Goal: Task Accomplishment & Management: Manage account settings

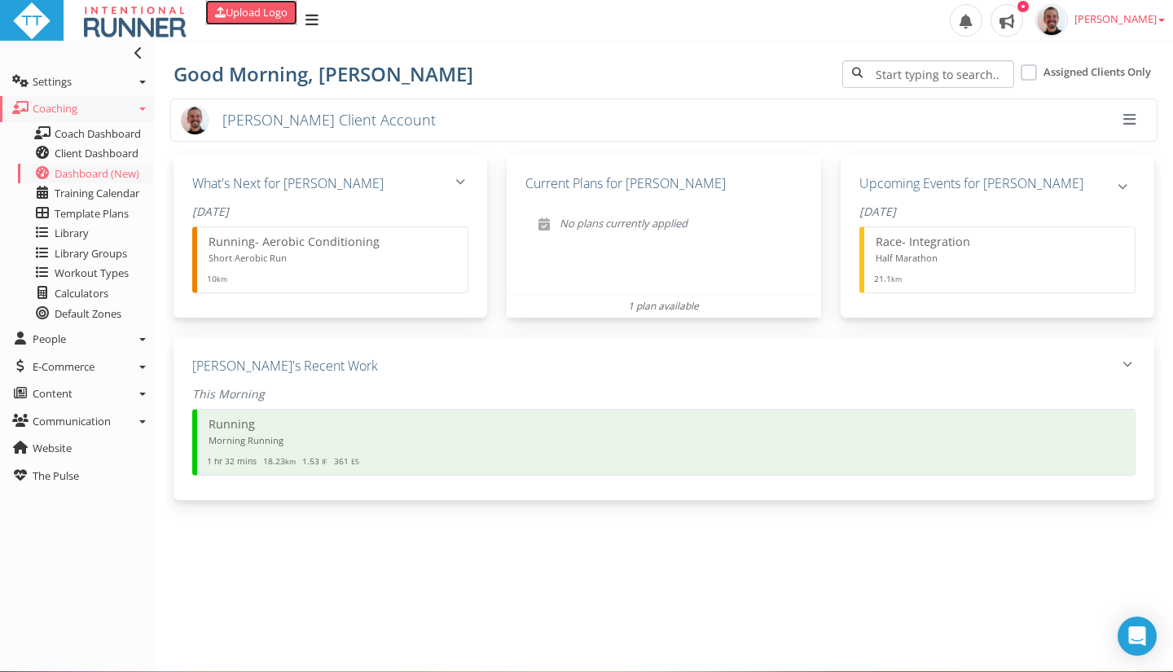
click at [254, 20] on link "Upload Logo" at bounding box center [251, 12] width 92 height 25
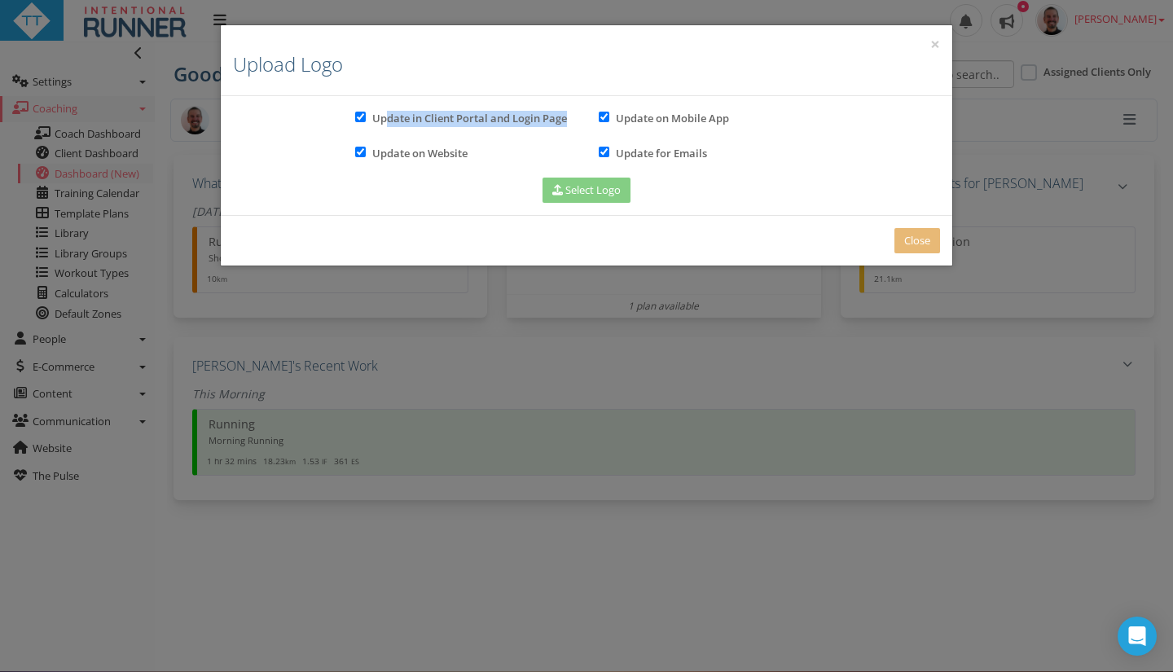
click at [389, 125] on div "Update in Client Portal and Login Page" at bounding box center [464, 119] width 219 height 23
click at [362, 120] on input "checkbox" at bounding box center [360, 117] width 11 height 11
checkbox input "false"
click at [358, 152] on input "checkbox" at bounding box center [360, 152] width 11 height 11
checkbox input "false"
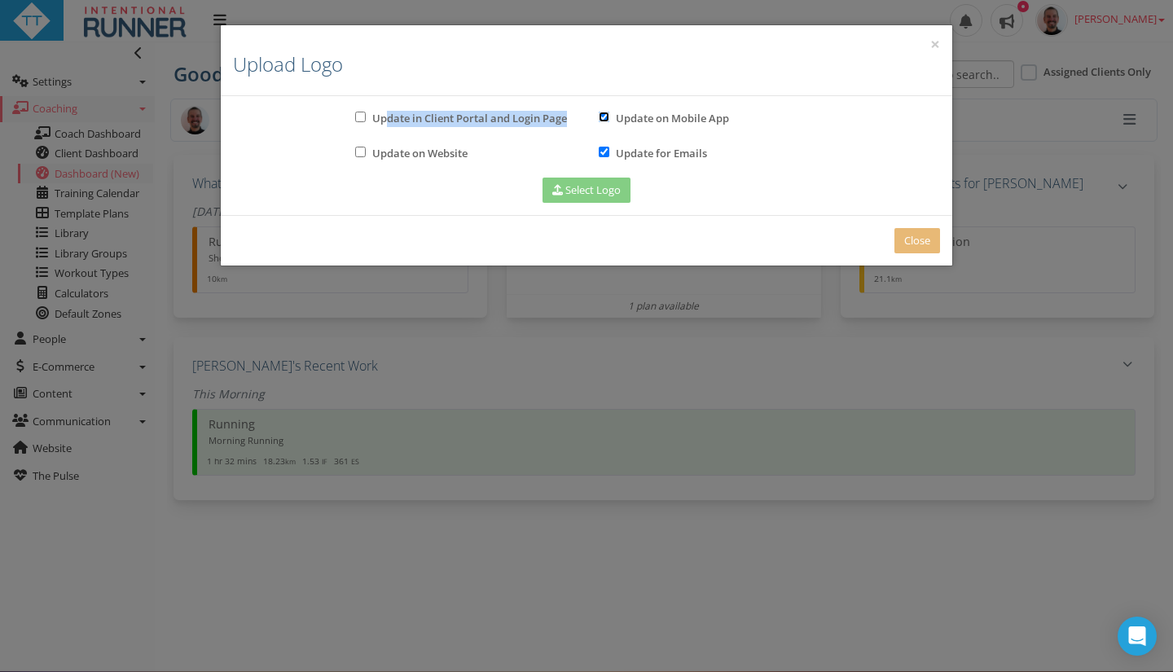
click at [605, 112] on input "checkbox" at bounding box center [604, 117] width 11 height 11
checkbox input "false"
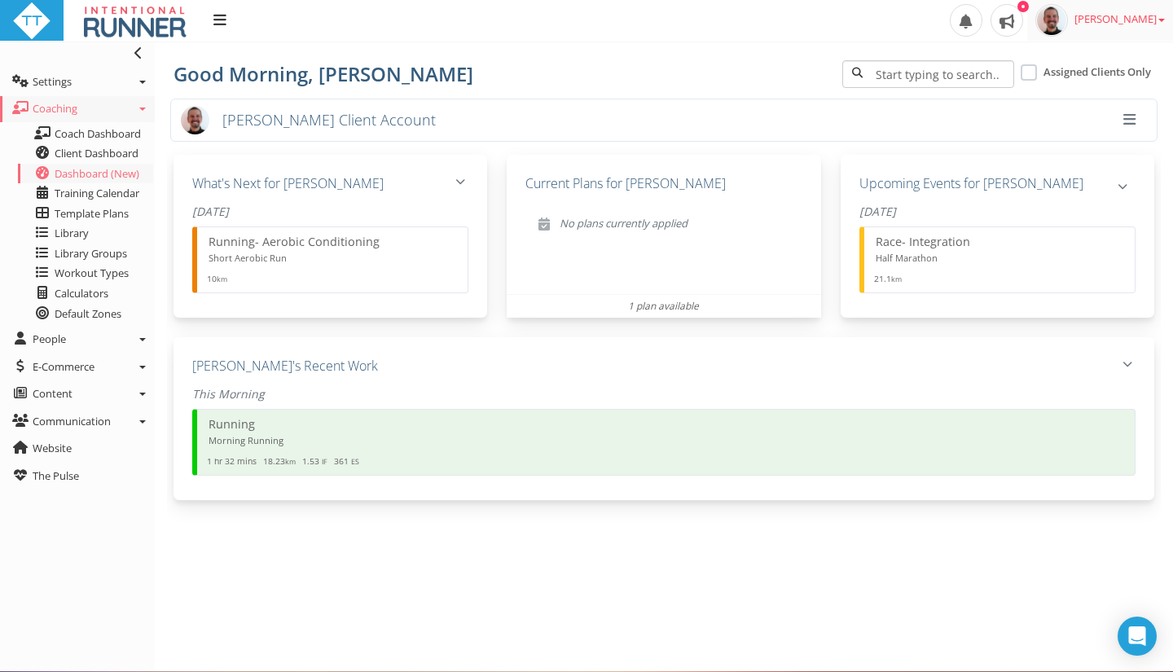
click at [1133, 25] on span "[PERSON_NAME]" at bounding box center [1120, 18] width 90 height 15
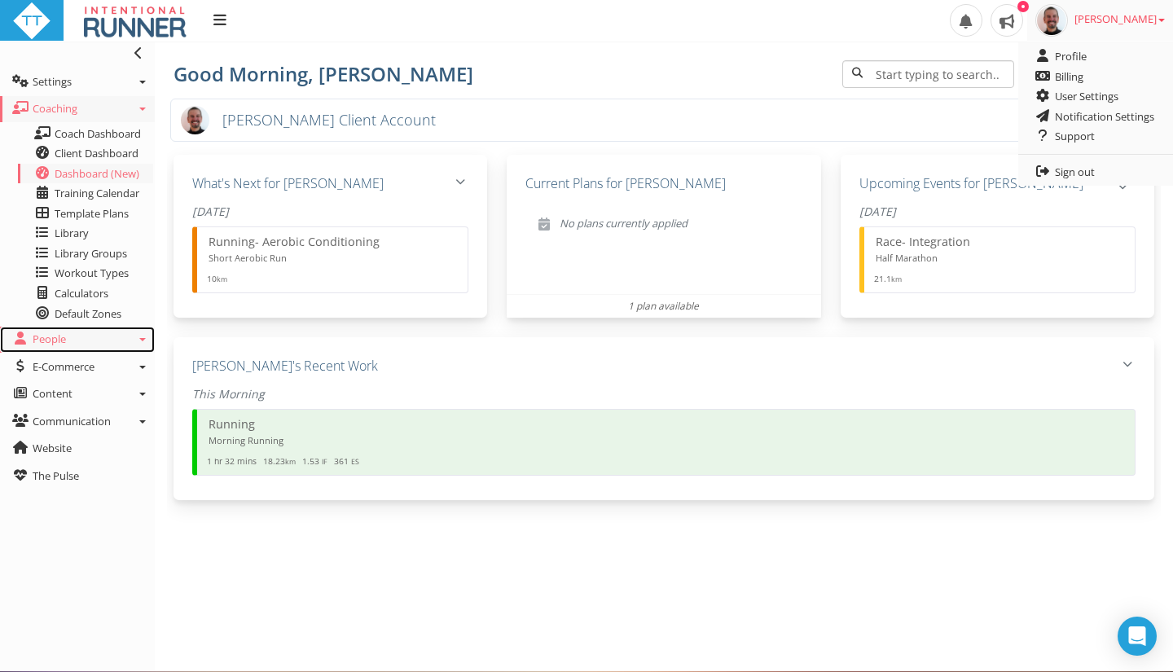
click at [50, 337] on span "People" at bounding box center [49, 339] width 33 height 15
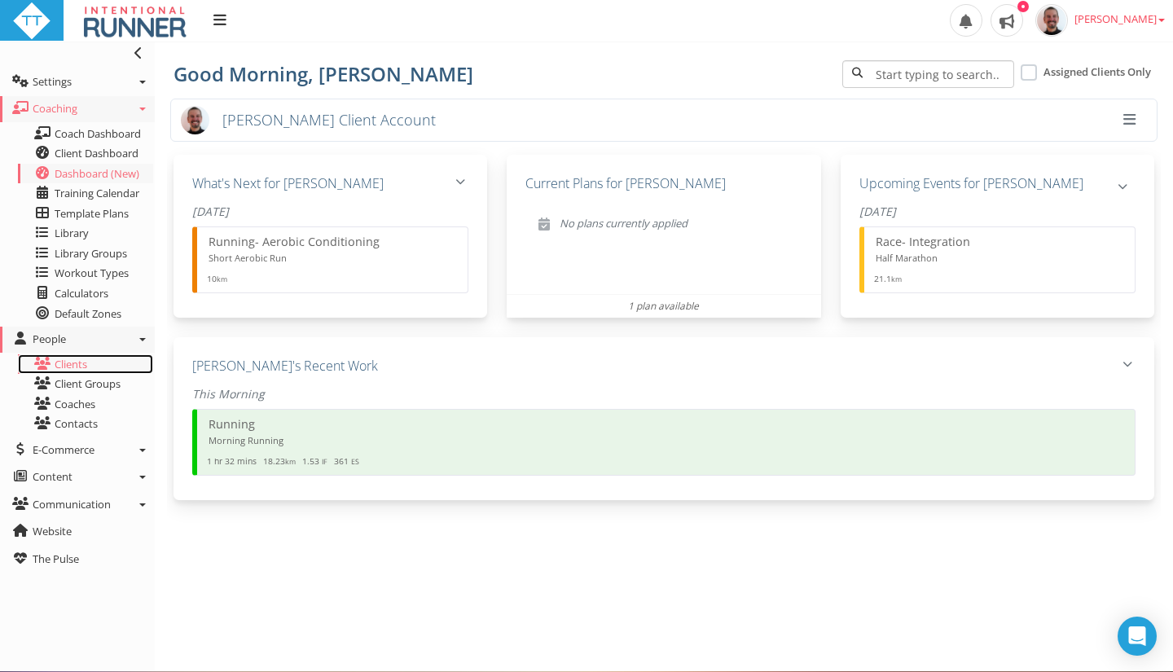
click at [63, 359] on link "Clients" at bounding box center [85, 364] width 135 height 20
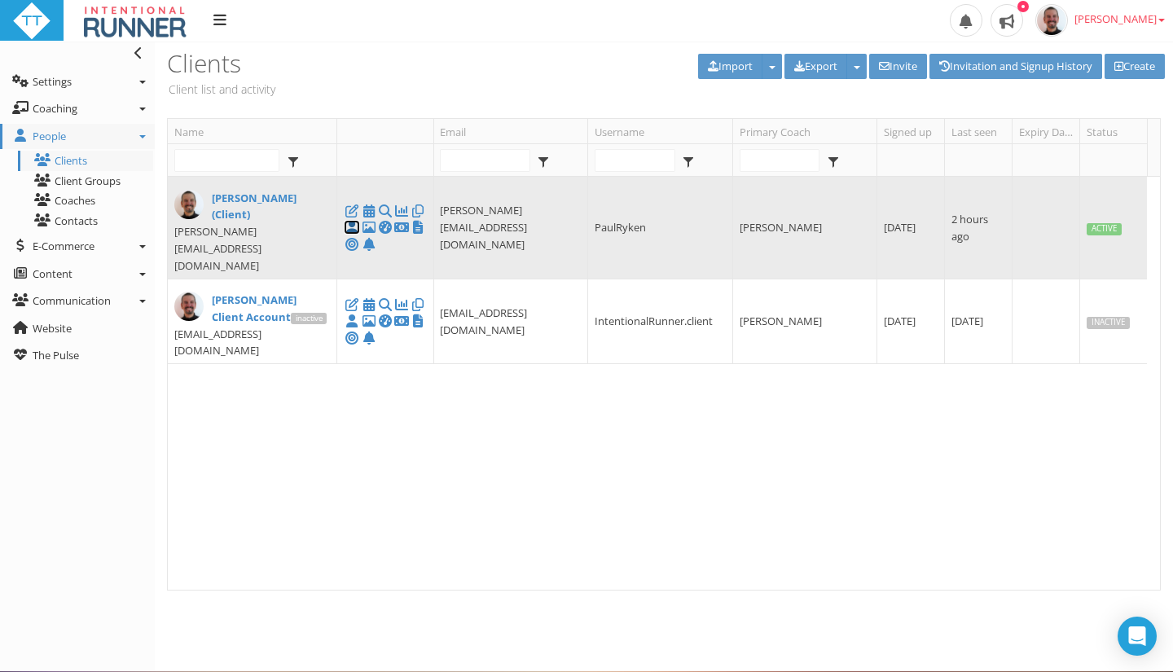
click at [351, 227] on icon at bounding box center [352, 227] width 16 height 1
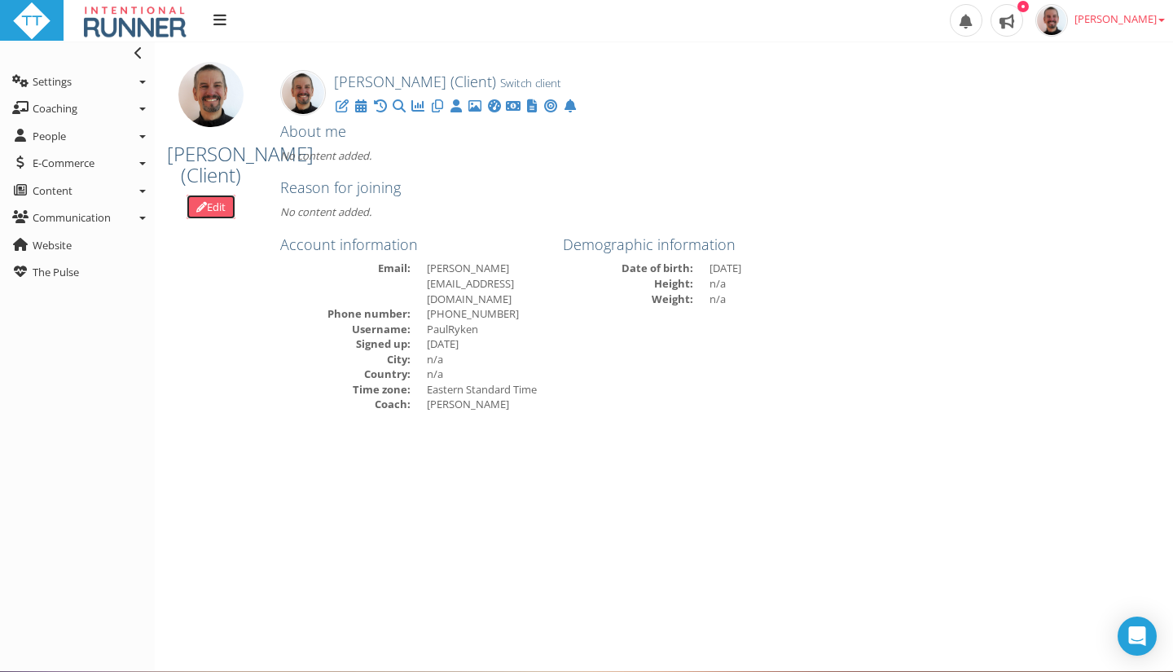
click at [213, 220] on link "Edit" at bounding box center [211, 207] width 49 height 25
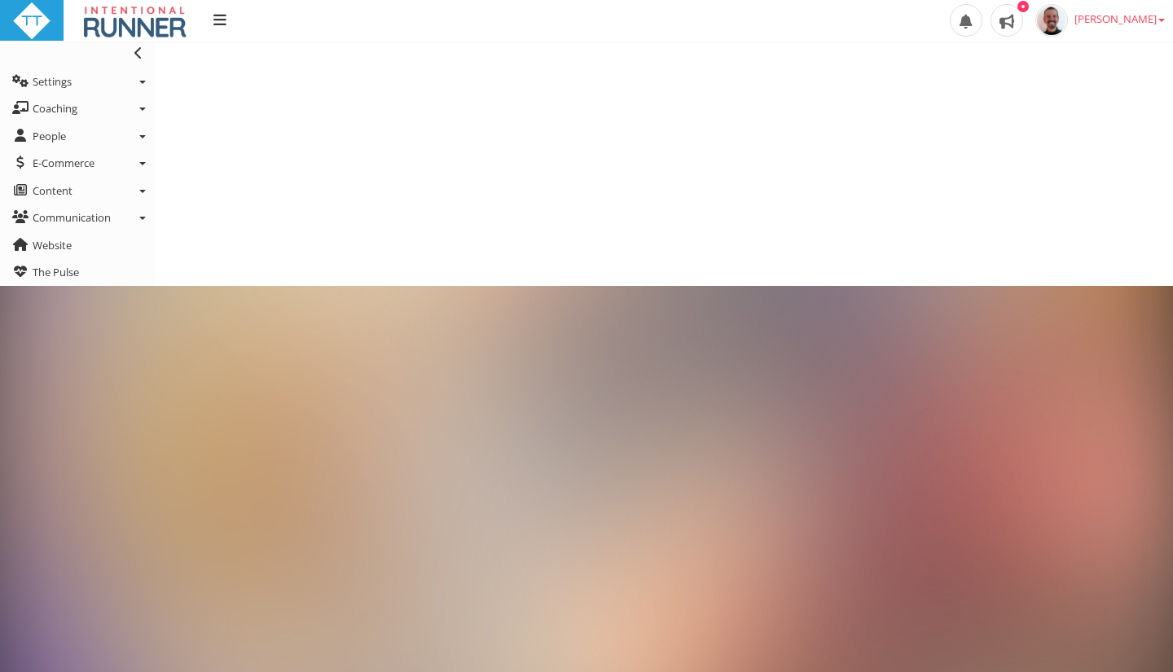
type input "Paul"
type input "RYKEN (Client)"
type input "[PERSON_NAME][EMAIL_ADDRESS][DOMAIN_NAME]"
type input "+642041412785"
select select "8e01a150-34d1-4ba0-a989-bb0e31ace1ab"
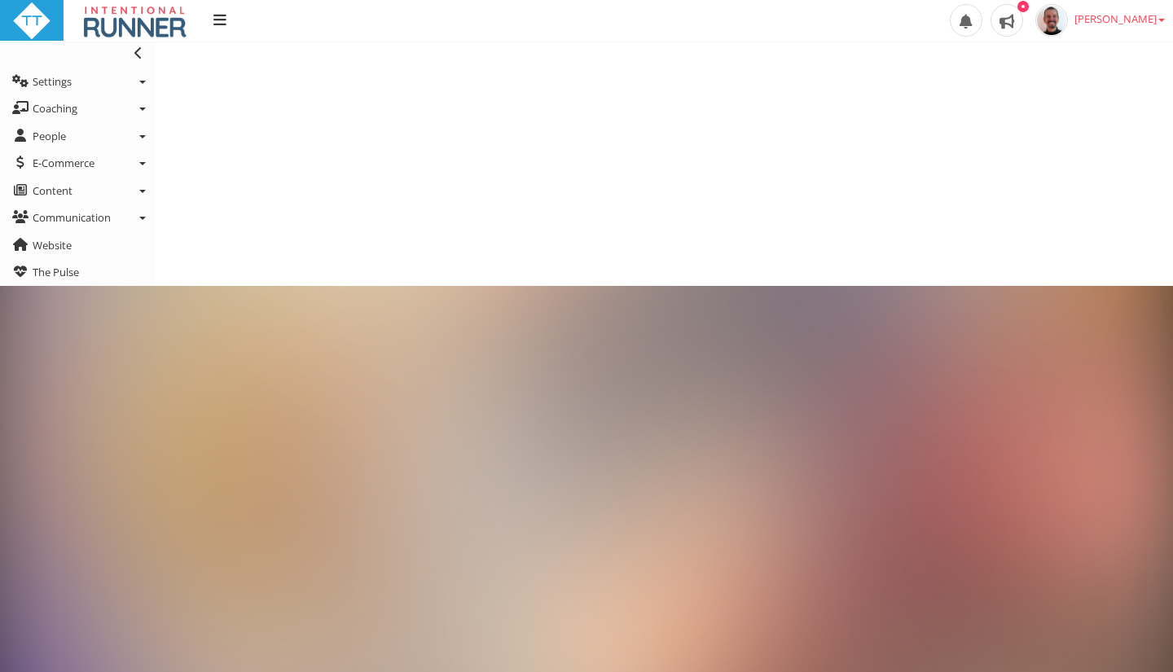
type input "18 Nov 1965"
select select
select select "Eastern Standard Time"
select select "8e01a150-34d1-4ba0-a989-bb0e31ace1ab"
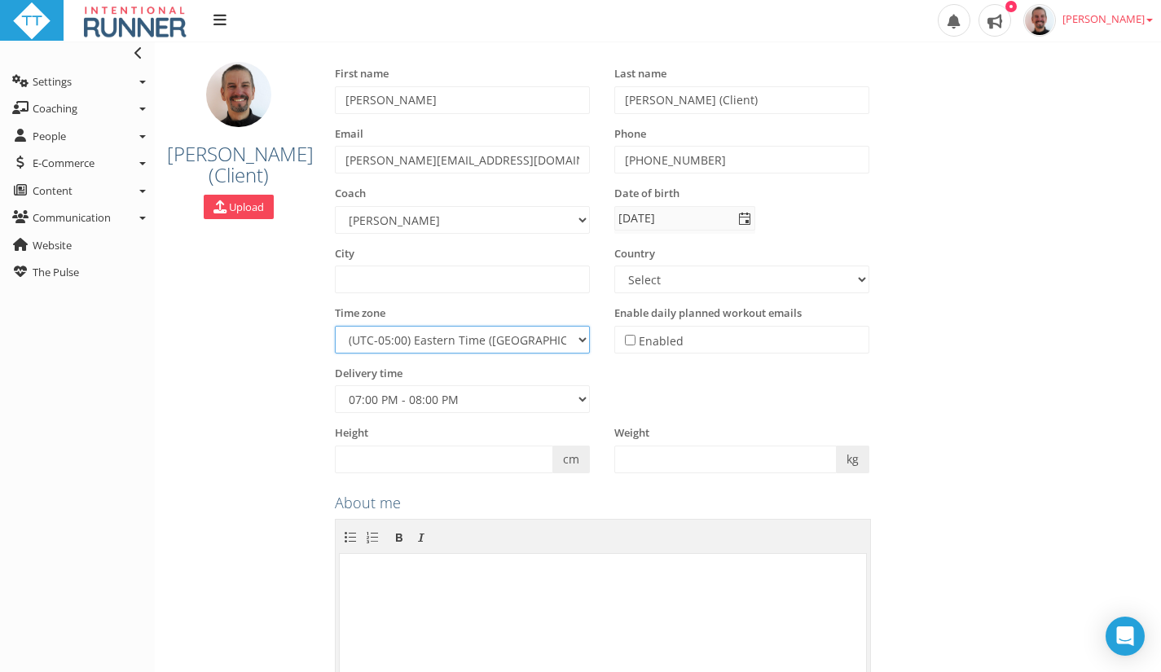
click at [560, 340] on select "(UTC-12:00) International Date Line West (UTC-11:00) Coordinated Universal Time…" at bounding box center [462, 340] width 255 height 28
select select "New Zealand Standard Time"
click at [335, 326] on select "(UTC-12:00) International Date Line West (UTC-11:00) Coordinated Universal Time…" at bounding box center [462, 340] width 255 height 28
click at [585, 387] on select "12:00 AM - 01:00 AM 01:00 AM - 02:00 AM 02:00 AM - 03:00 AM 03:00 AM - 04:00 AM…" at bounding box center [462, 399] width 255 height 28
select select "421"
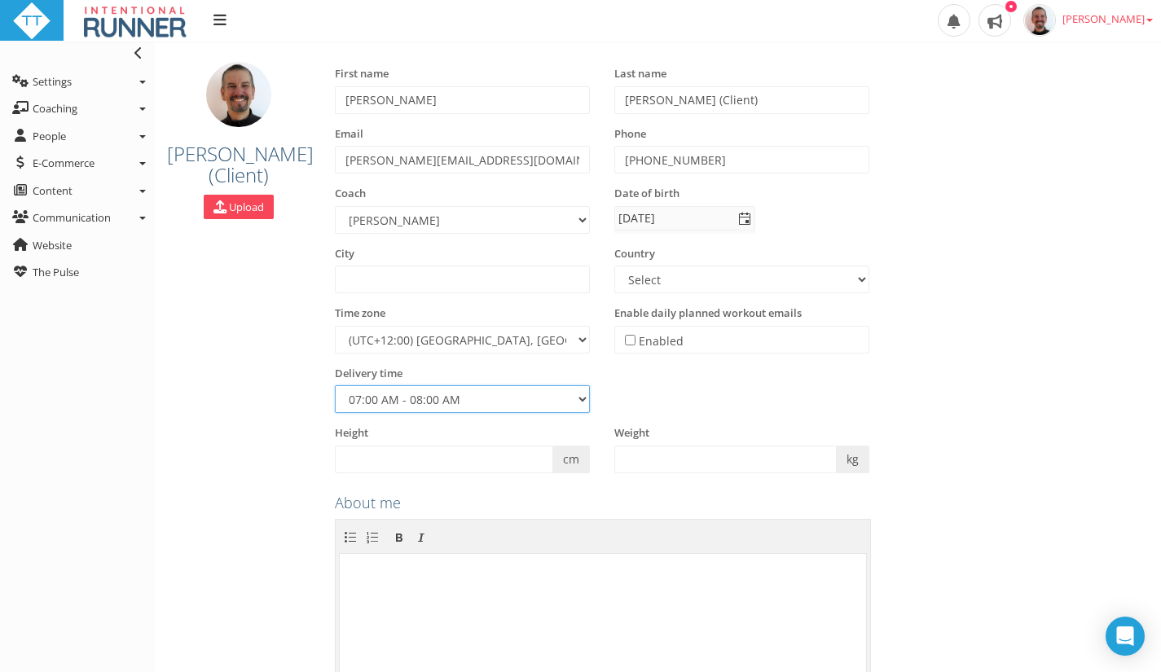
click at [335, 385] on select "12:00 AM - 01:00 AM 01:00 AM - 02:00 AM 02:00 AM - 03:00 AM 03:00 AM - 04:00 AM…" at bounding box center [462, 399] width 255 height 28
click at [824, 284] on select "Select Afghanistan Albania Algeria Argentina Armenia Australia Austria Azerbaij…" at bounding box center [741, 280] width 255 height 28
select select "[GEOGRAPHIC_DATA]"
click at [614, 266] on select "Select Afghanistan Albania Algeria Argentina Armenia Australia Austria Azerbaij…" at bounding box center [741, 280] width 255 height 28
click at [556, 290] on input "text" at bounding box center [462, 280] width 255 height 28
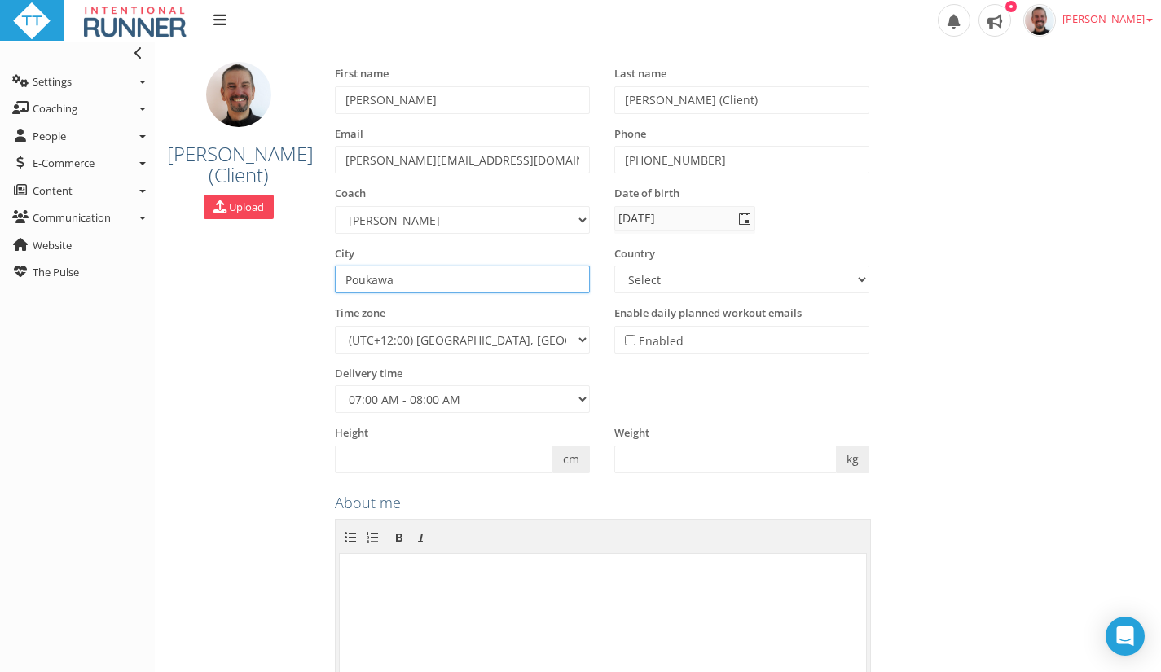
type input "Poukawa"
click at [1008, 171] on div "First name Paul Last name RYKEN (Client) Email paul@paulryken.com Phone +642041…" at bounding box center [742, 540] width 838 height 948
click at [683, 458] on input "text" at bounding box center [725, 460] width 222 height 28
type input "71"
click at [451, 464] on input "text" at bounding box center [444, 460] width 218 height 28
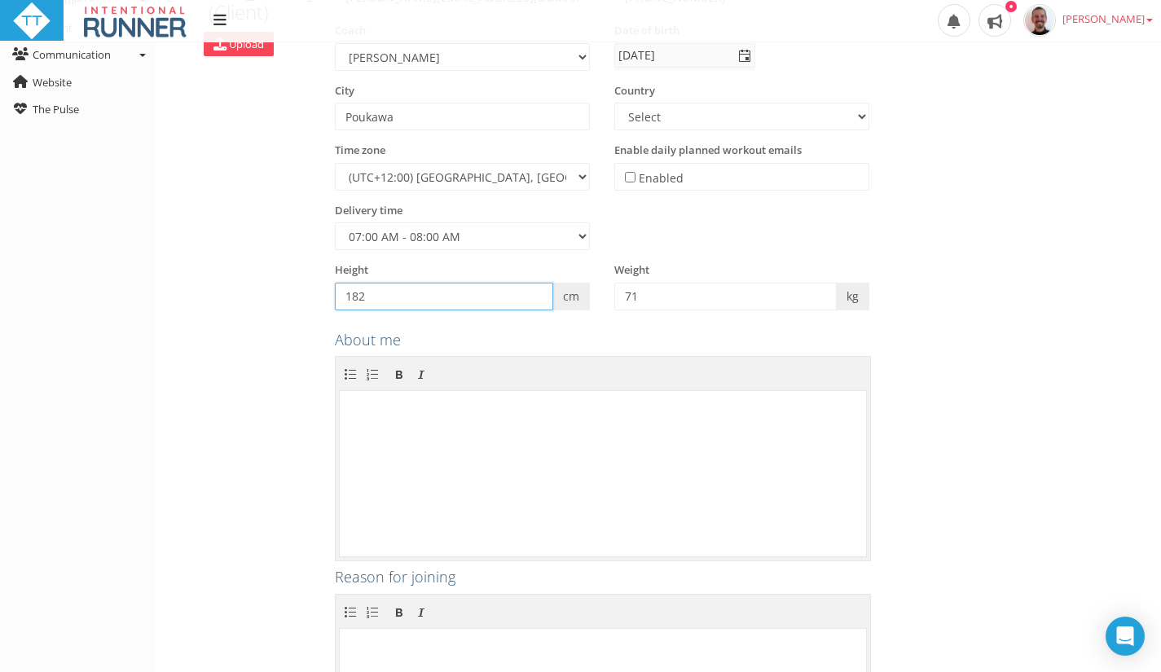
scroll to position [398, 0]
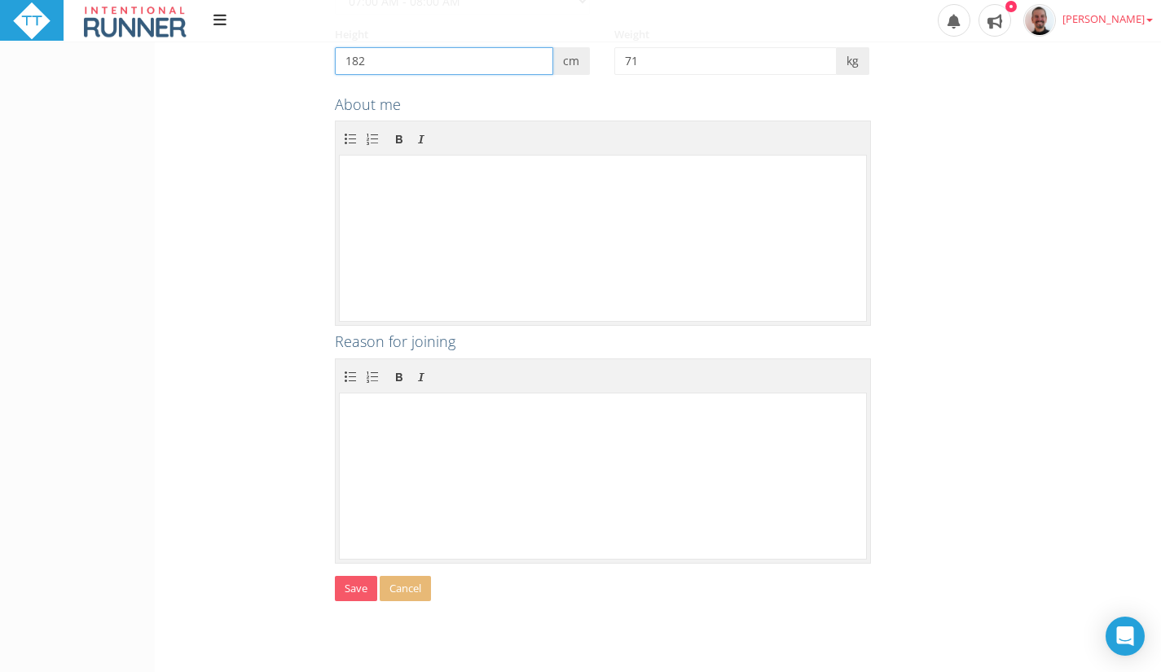
type input "182"
click at [337, 585] on button "Save" at bounding box center [356, 588] width 42 height 25
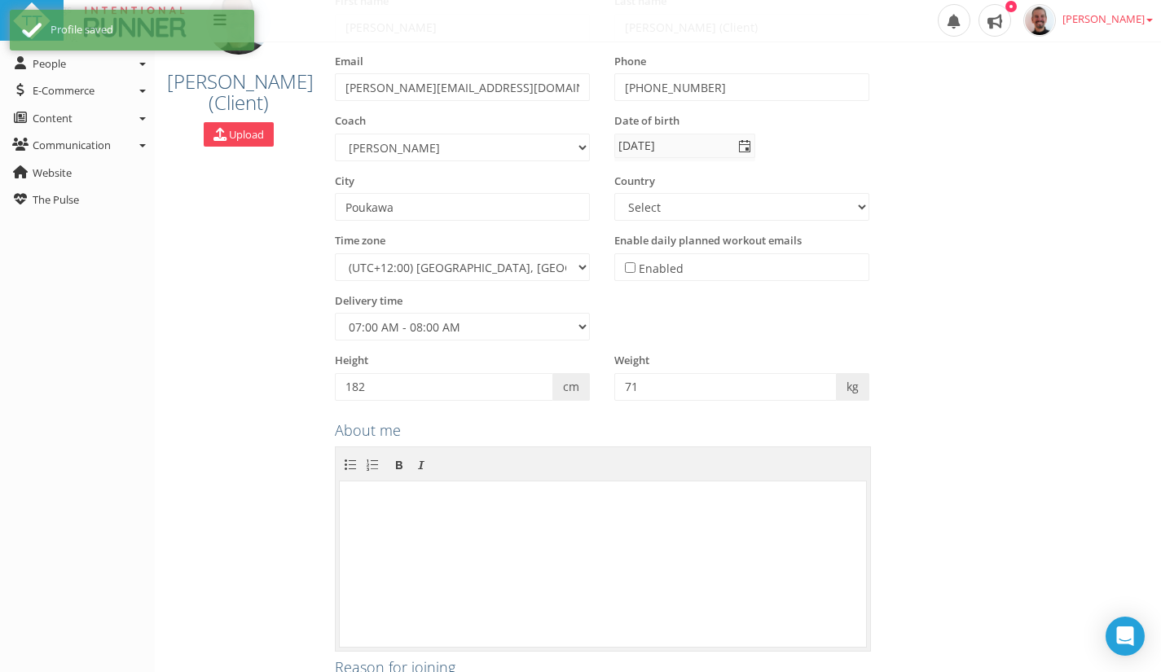
scroll to position [0, 0]
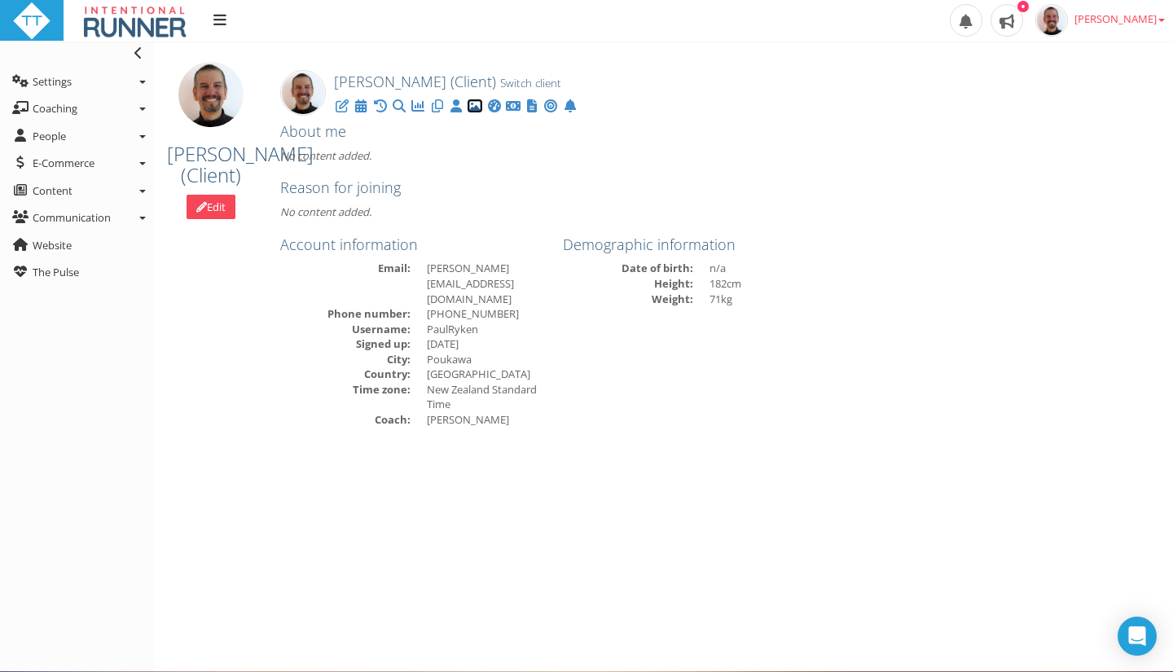
click at [481, 107] on icon at bounding box center [475, 106] width 16 height 1
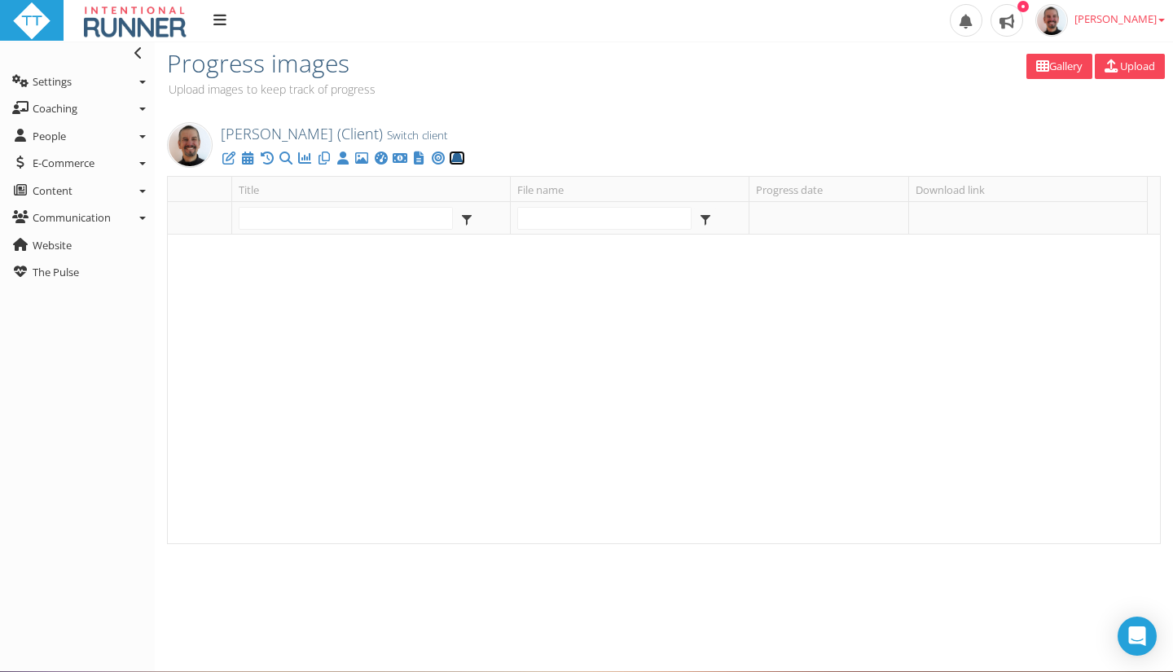
click at [465, 159] on icon at bounding box center [457, 158] width 16 height 1
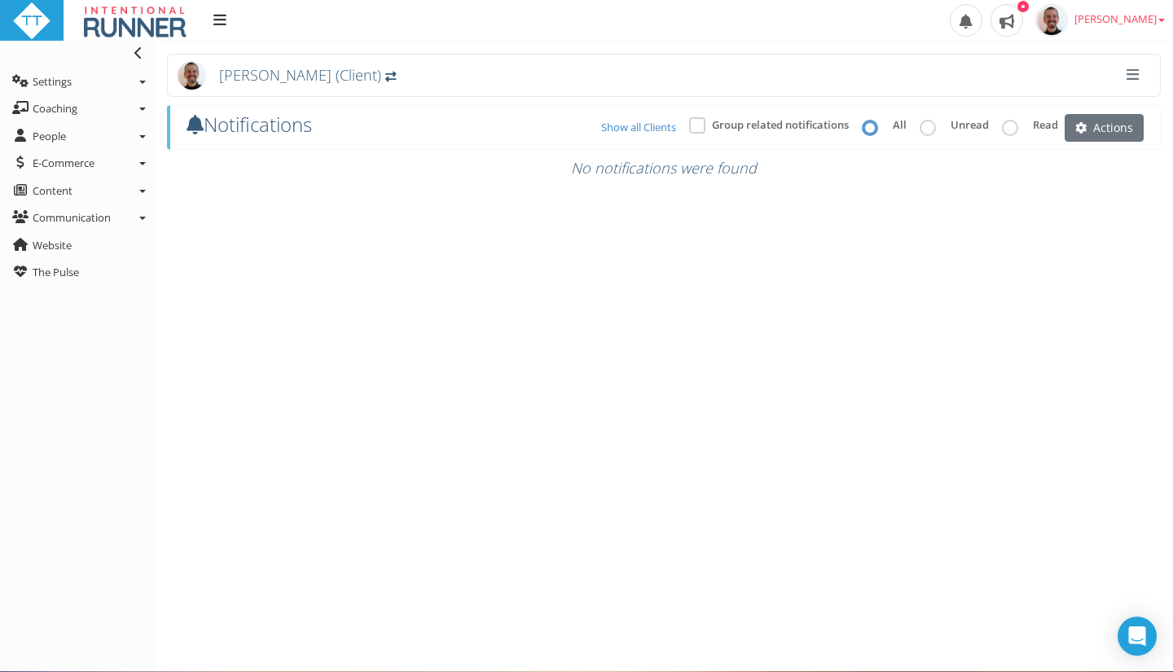
click at [271, 81] on span "[PERSON_NAME] (Client)" at bounding box center [300, 75] width 162 height 20
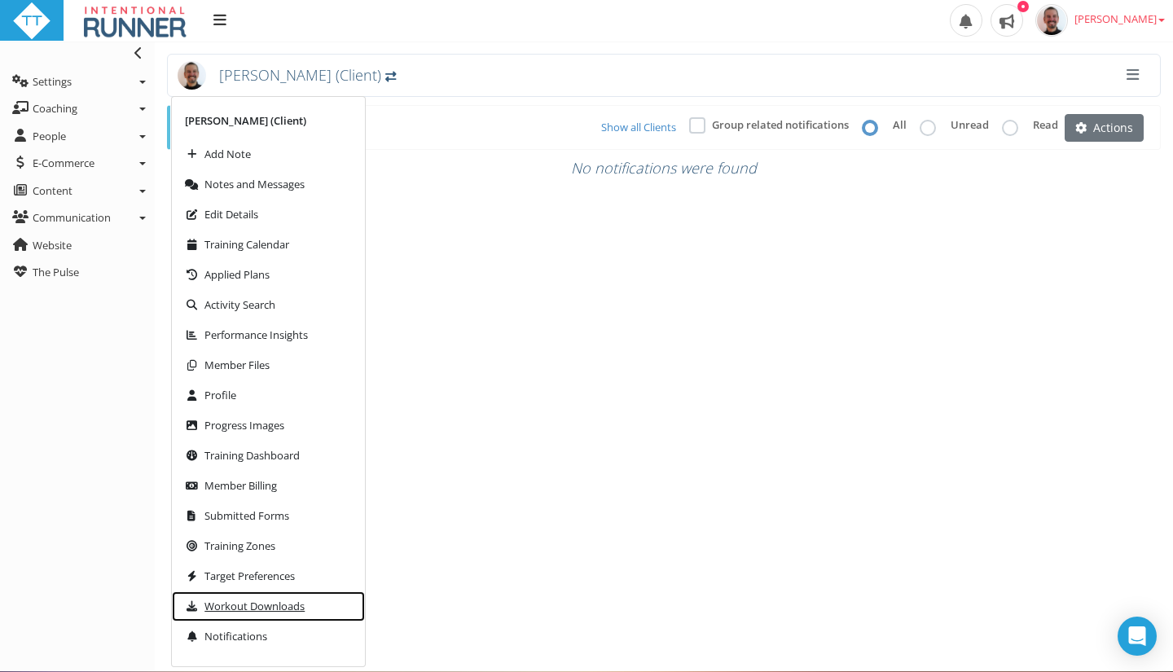
click at [227, 608] on span "Workout Downloads" at bounding box center [255, 606] width 100 height 11
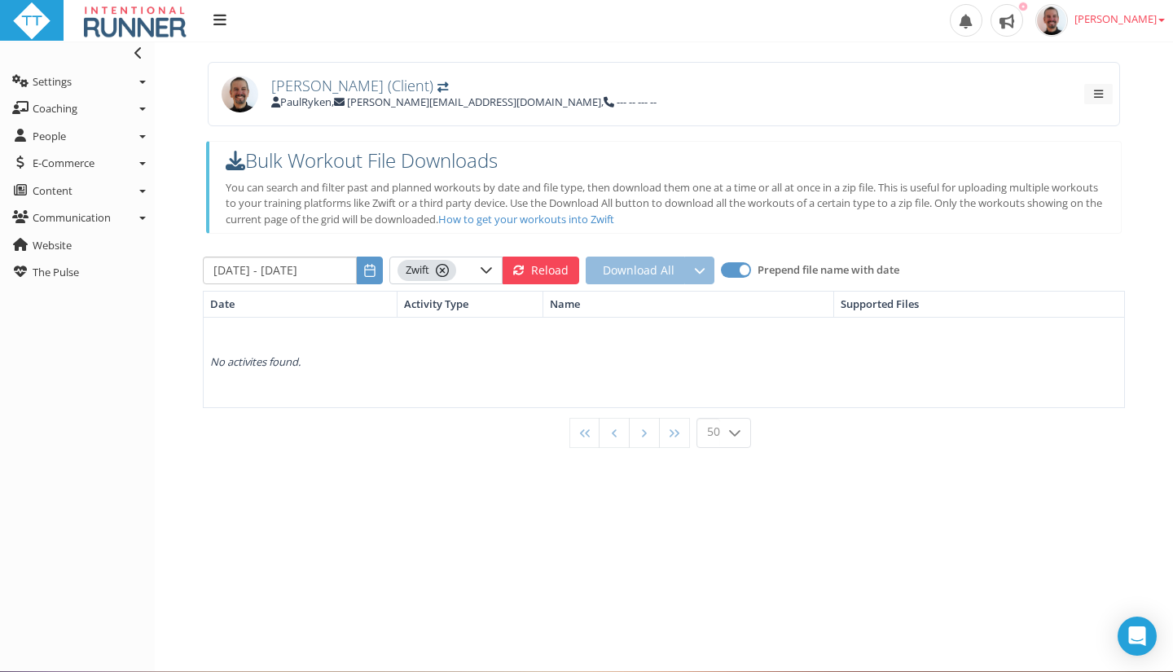
click at [387, 86] on span "[PERSON_NAME] (Client)" at bounding box center [352, 86] width 162 height 20
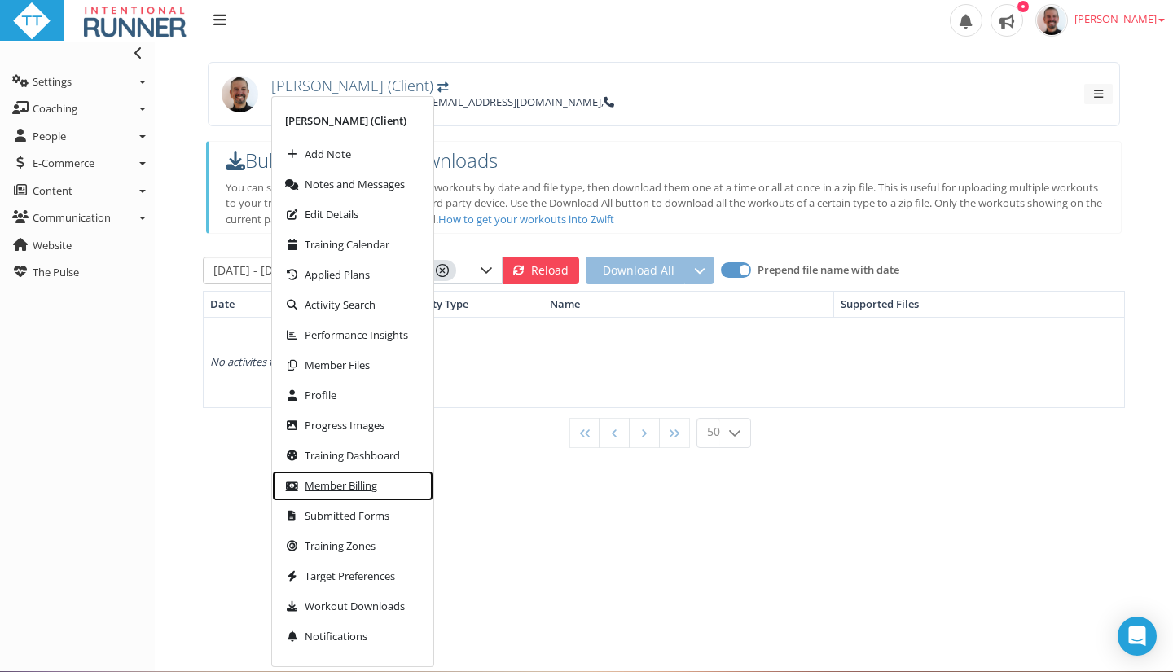
click at [344, 481] on span "Member Billing" at bounding box center [341, 486] width 73 height 11
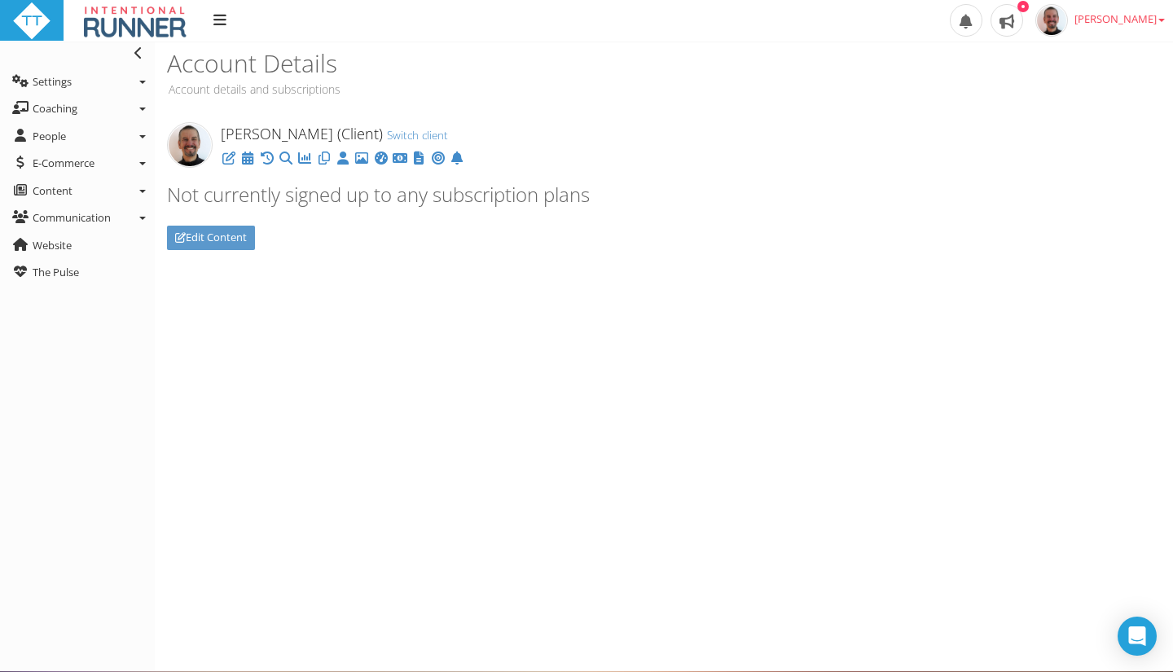
drag, startPoint x: 610, startPoint y: 207, endPoint x: 621, endPoint y: 205, distance: 10.7
click at [610, 207] on div "[PERSON_NAME] (Client) Switch client Assigned Clients Only Not currently signed…" at bounding box center [579, 165] width 849 height 95
click at [622, 205] on div "[PERSON_NAME] (Client) Switch client Assigned Clients Only Not currently signed…" at bounding box center [579, 165] width 849 height 95
click at [229, 237] on link "Edit Content" at bounding box center [211, 238] width 88 height 24
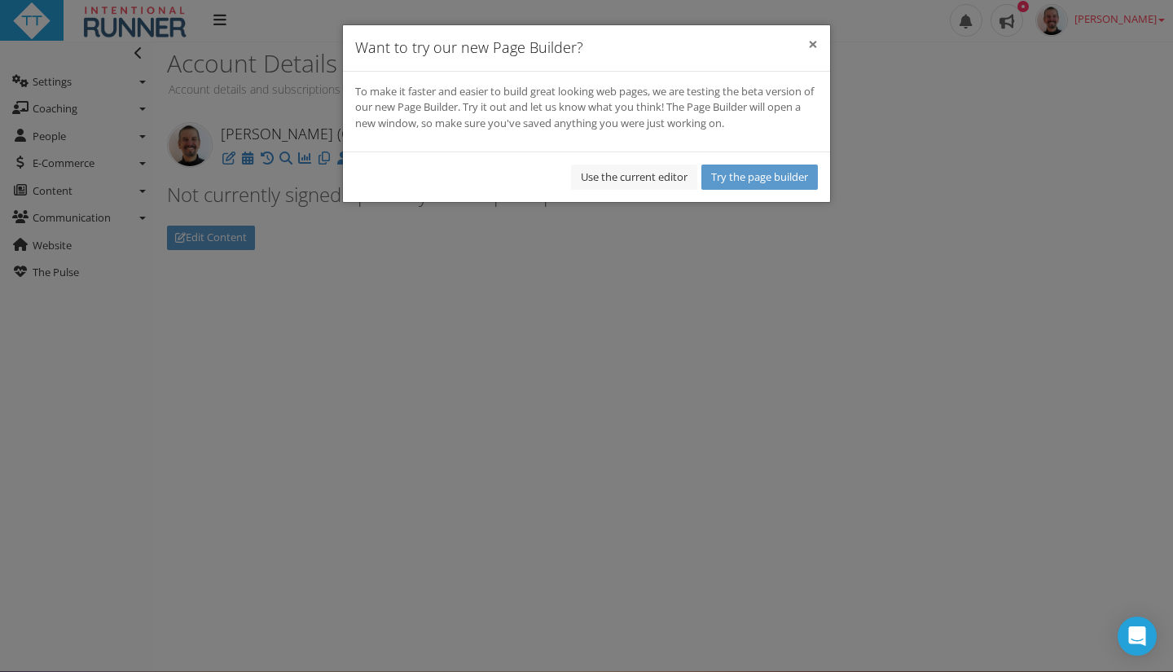
click at [816, 39] on button "×" at bounding box center [813, 44] width 10 height 17
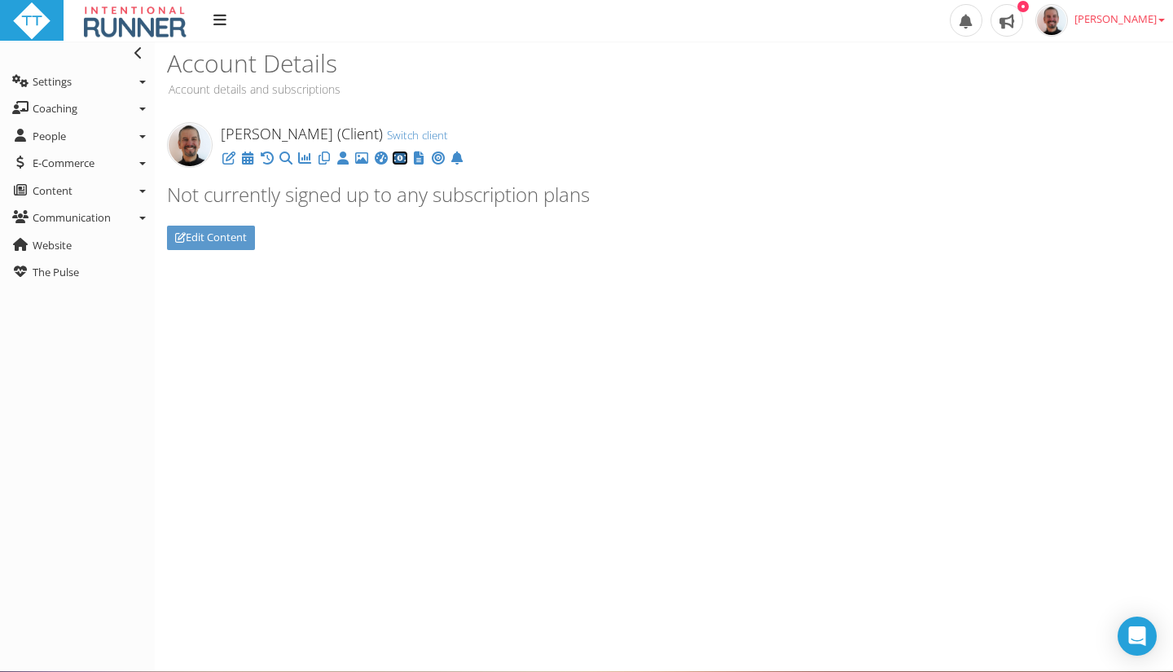
click at [407, 159] on icon at bounding box center [400, 158] width 16 height 1
click at [1023, 13] on span at bounding box center [1007, 20] width 33 height 33
click at [1141, 19] on span "[PERSON_NAME]" at bounding box center [1120, 18] width 90 height 15
click at [1157, 27] on link "[PERSON_NAME]" at bounding box center [1100, 20] width 146 height 41
click at [1154, 19] on span "[PERSON_NAME]" at bounding box center [1120, 18] width 90 height 15
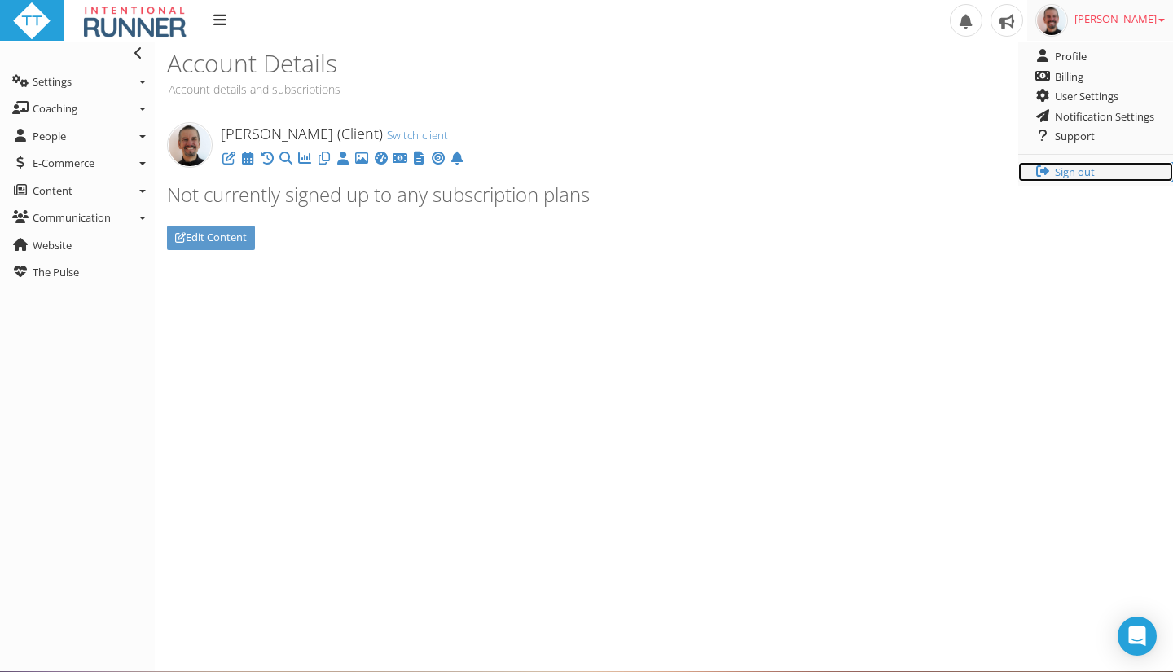
click at [1063, 169] on link "Sign out" at bounding box center [1095, 172] width 155 height 20
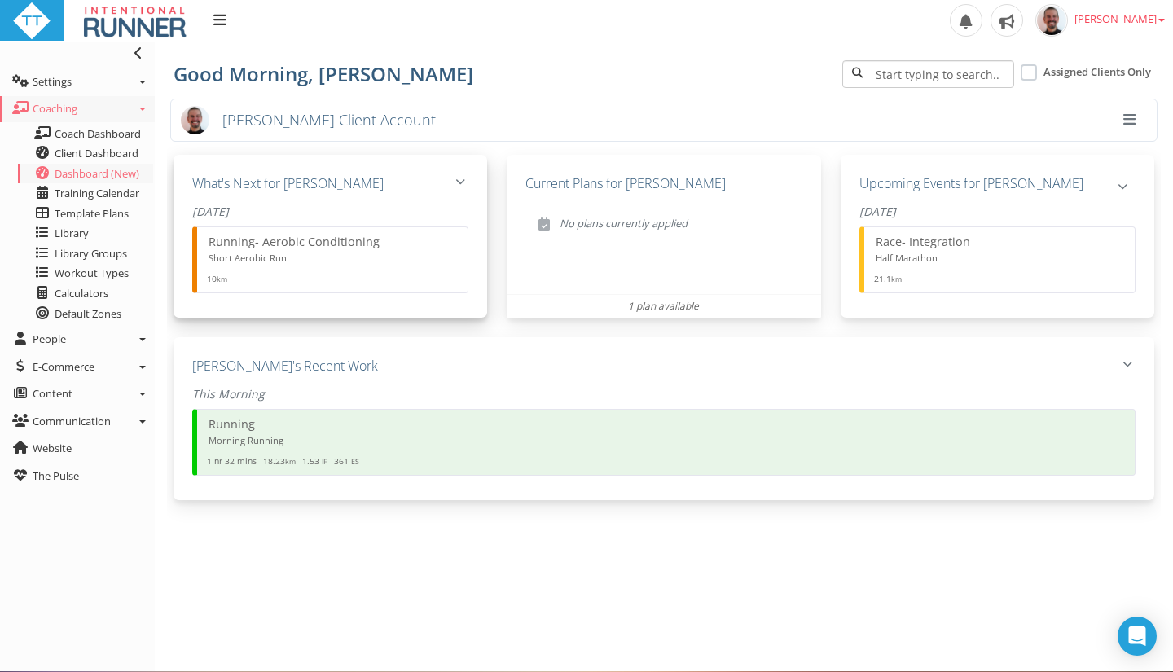
click at [458, 183] on icon "button" at bounding box center [460, 182] width 10 height 10
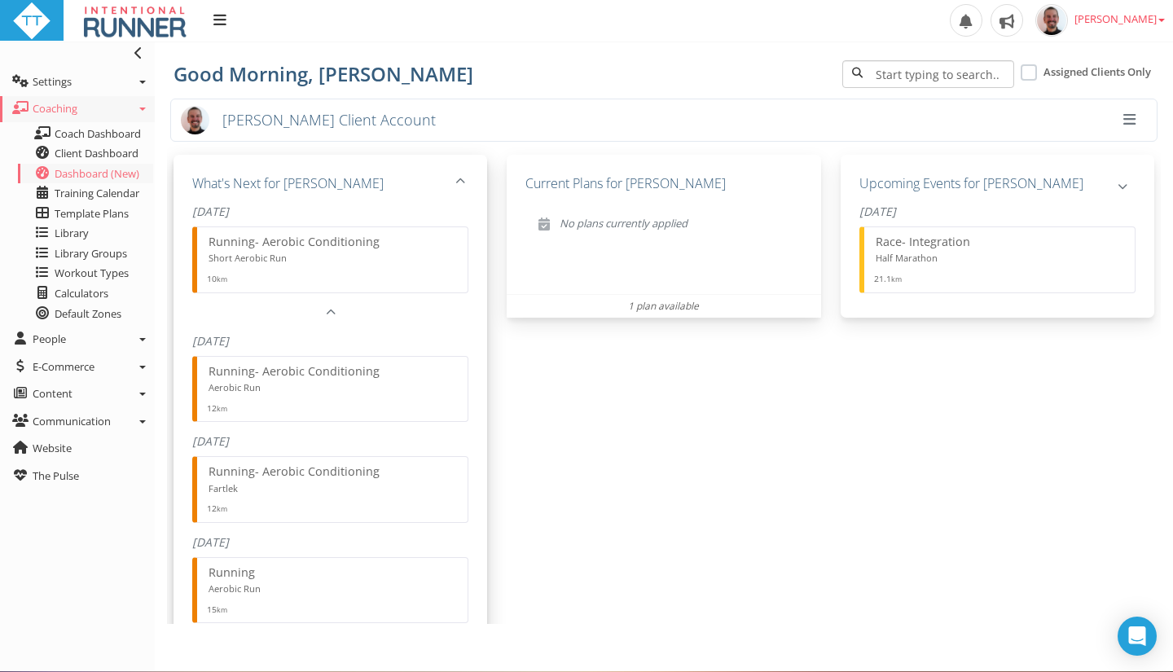
click at [445, 179] on div "What's Next for Paul" at bounding box center [330, 184] width 276 height 20
click at [1124, 119] on button "button" at bounding box center [1129, 121] width 31 height 28
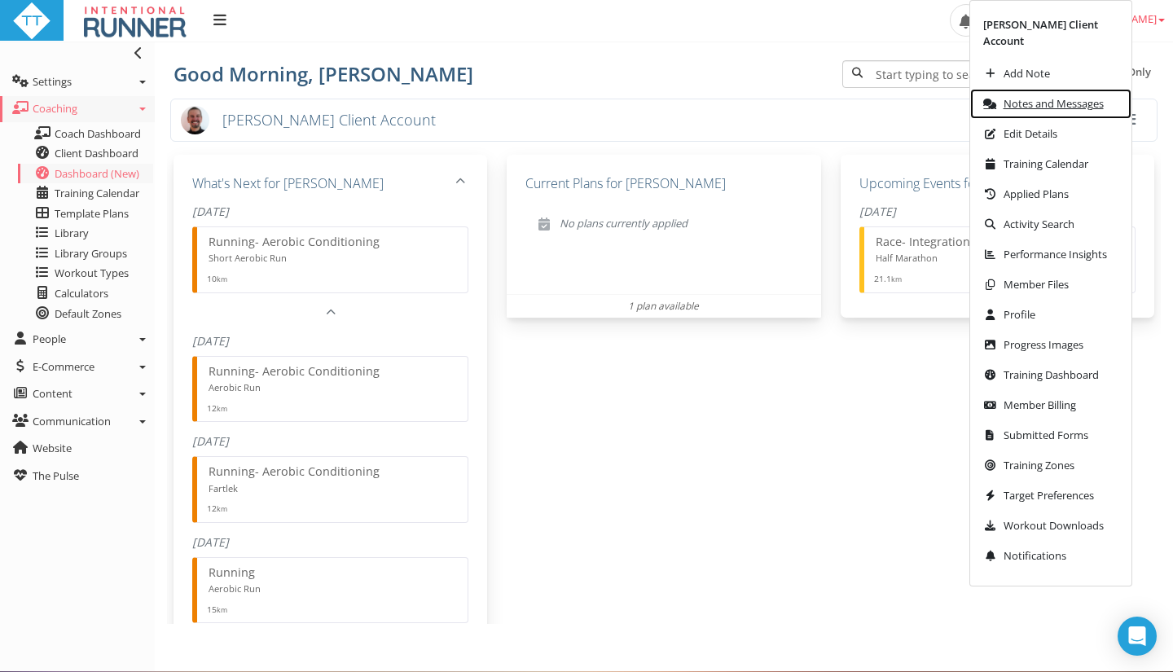
click at [1120, 117] on link "Notes and Messages" at bounding box center [1050, 104] width 161 height 30
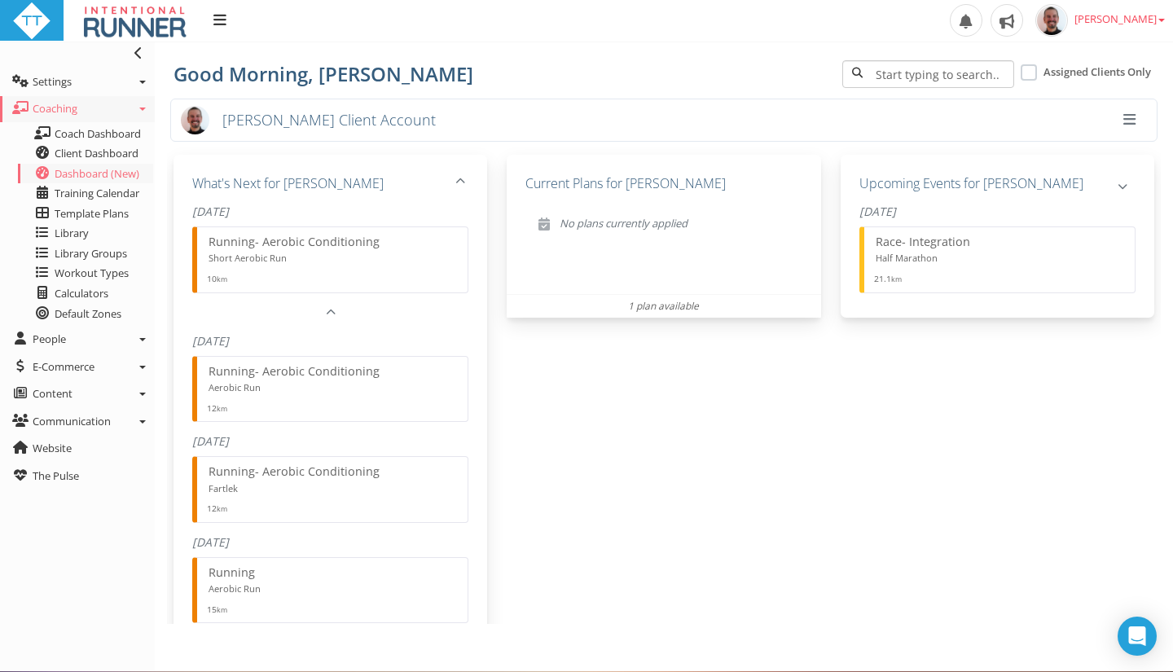
click at [1124, 120] on span "button" at bounding box center [1130, 120] width 12 height 1
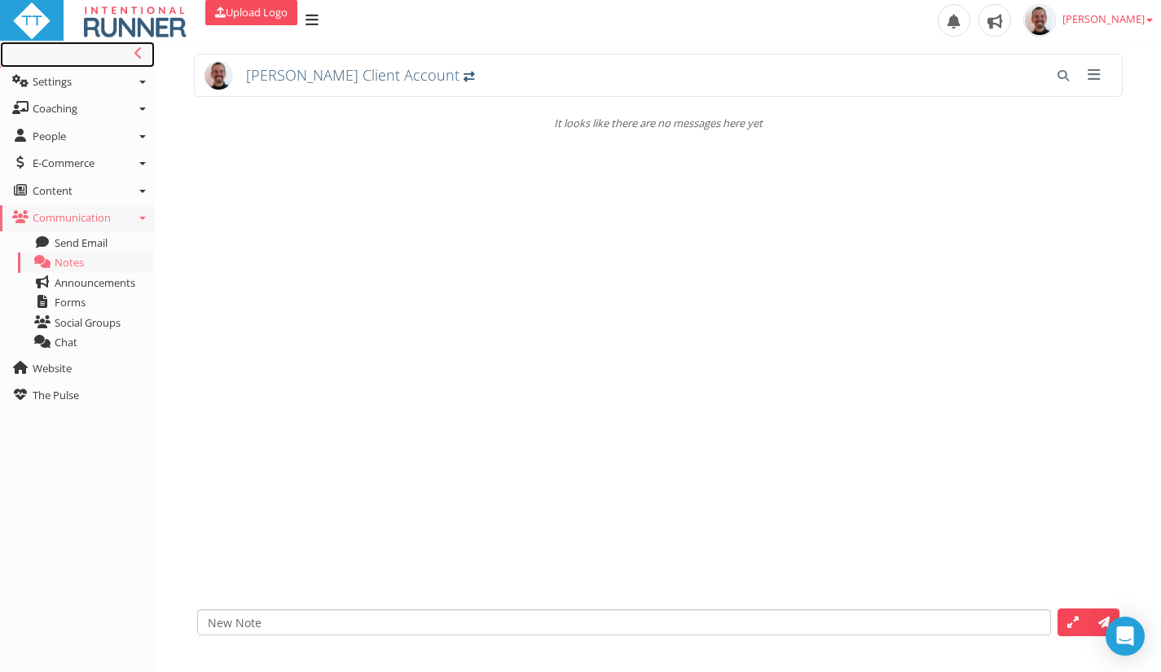
click at [135, 43] on link "Toggle navigation" at bounding box center [77, 55] width 155 height 26
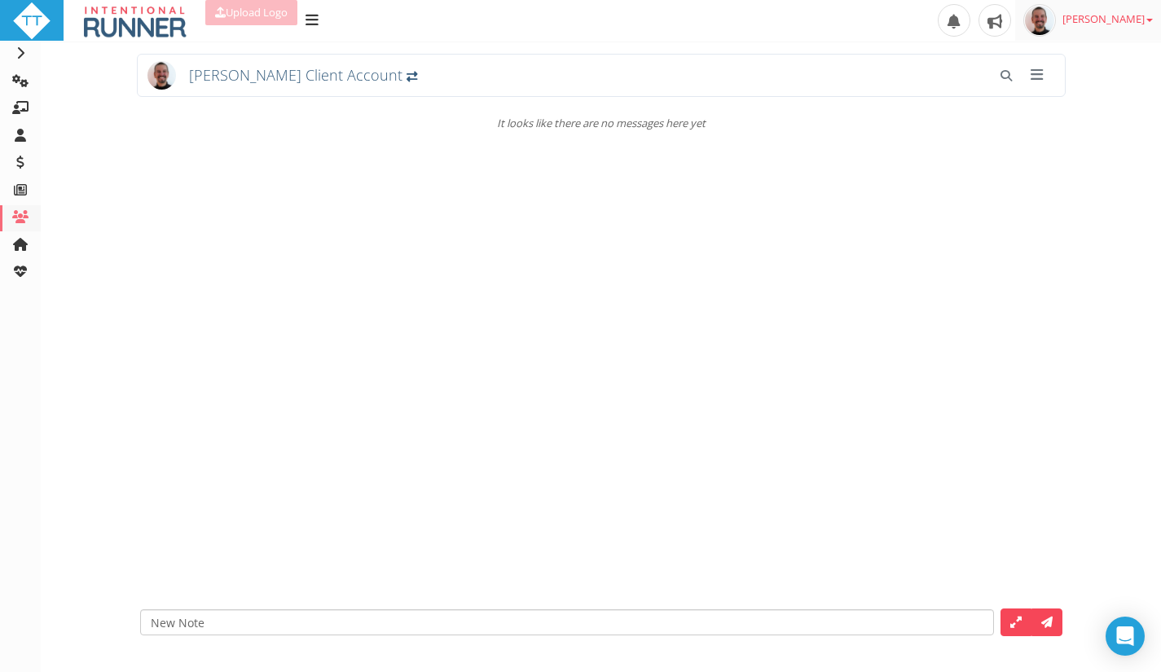
click at [1147, 12] on span "[PERSON_NAME]" at bounding box center [1107, 18] width 90 height 15
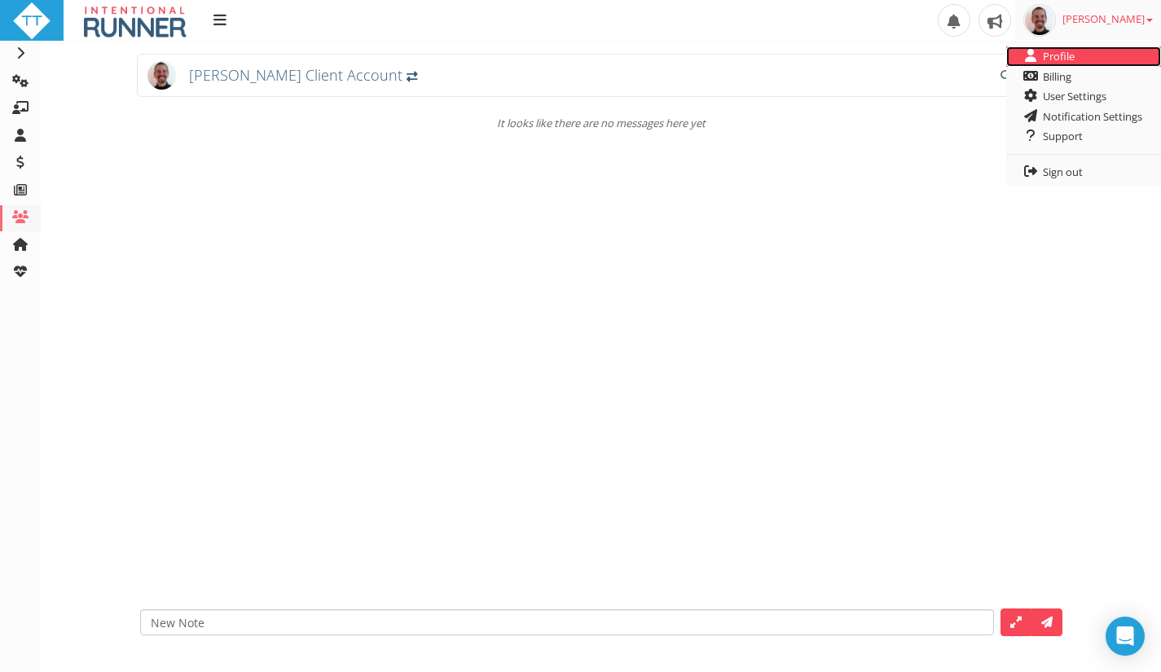
click at [1077, 49] on link "Profile" at bounding box center [1083, 56] width 155 height 20
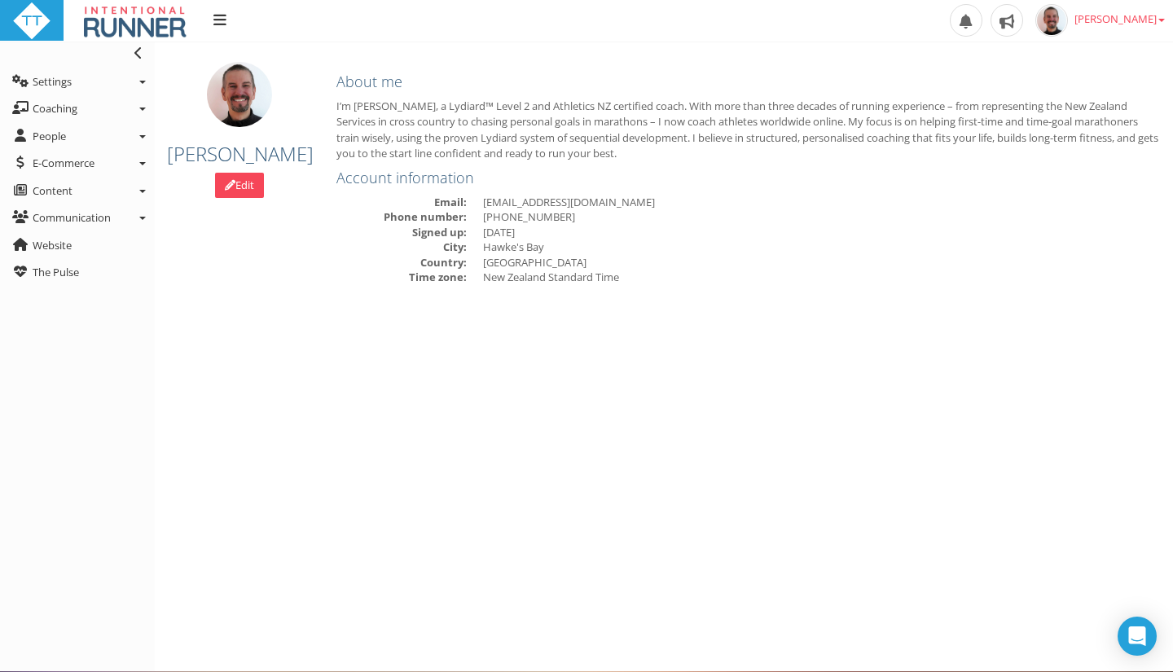
click at [623, 122] on div "I’m [PERSON_NAME], a Lydiard™ Level 2 and Athletics NZ certified coach. With mo…" at bounding box center [749, 131] width 825 height 64
click at [231, 178] on link "Edit" at bounding box center [239, 185] width 49 height 25
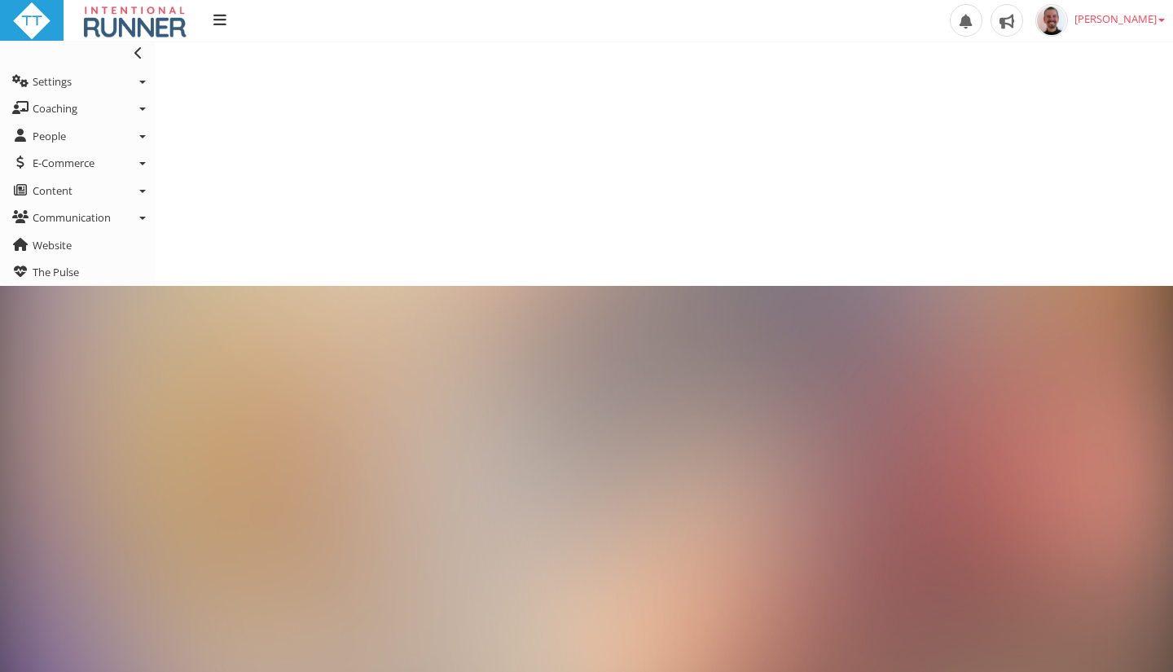
type input "[PERSON_NAME]"
type input "[EMAIL_ADDRESS][DOMAIN_NAME]"
type input "[PHONE_NUMBER]"
type input "[DATE]"
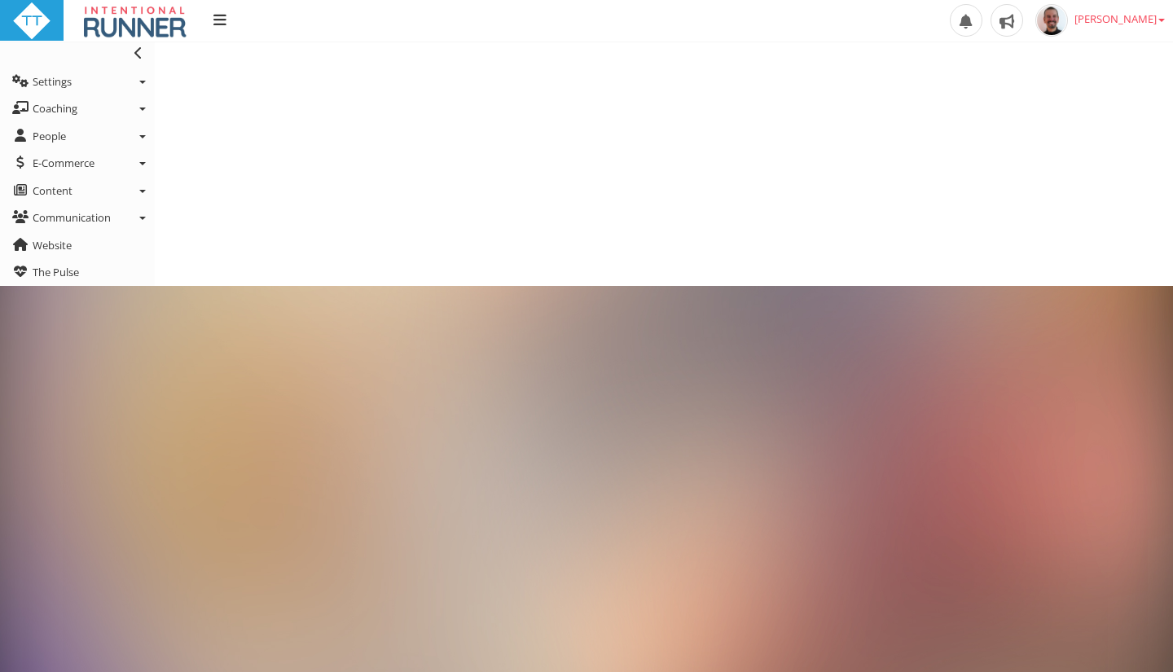
select select "New Zealand Standard Time"
type input "Hawke's Bay"
select select "[GEOGRAPHIC_DATA]"
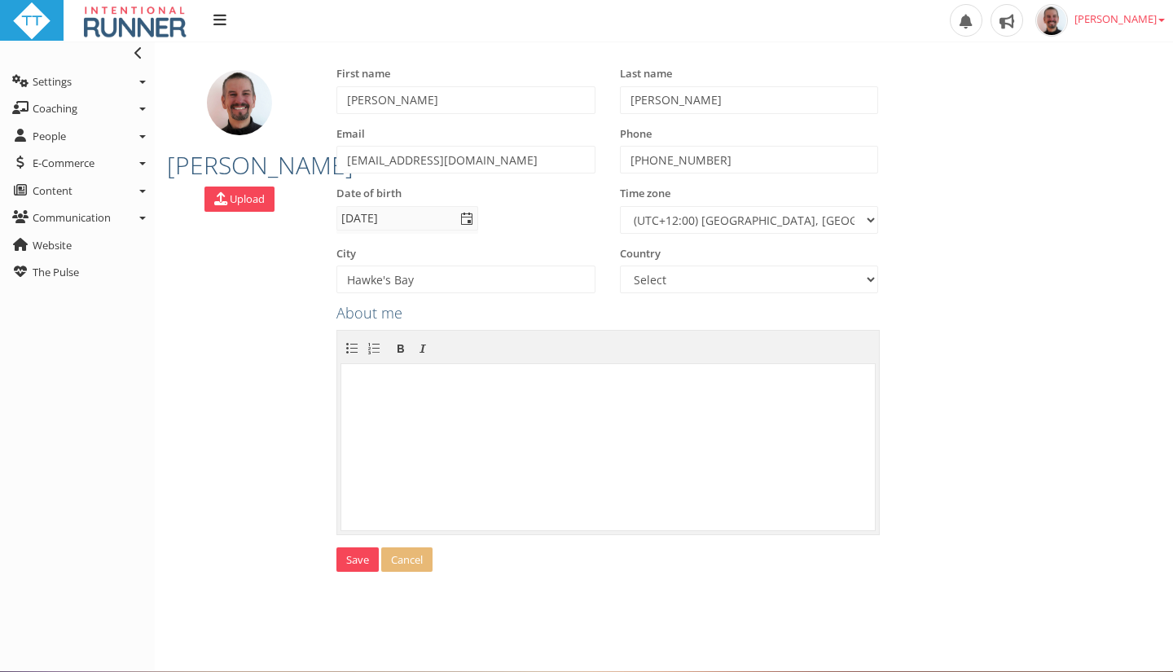
select select "New Zealand Standard Time"
select select "[GEOGRAPHIC_DATA]"
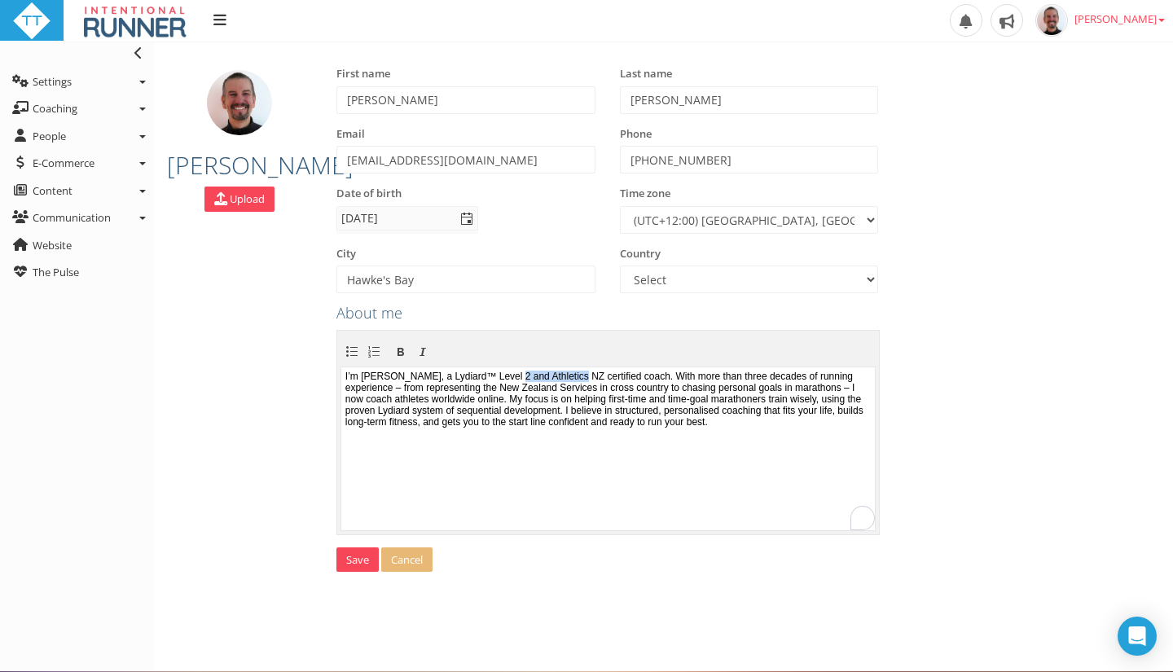
drag, startPoint x: 533, startPoint y: 379, endPoint x: 602, endPoint y: 372, distance: 69.6
click at [602, 372] on body "I’m [PERSON_NAME], a Lydiard™ Level 2 and Athletics NZ certified coach. With mo…" at bounding box center [607, 448] width 533 height 162
